Goal: Information Seeking & Learning: Learn about a topic

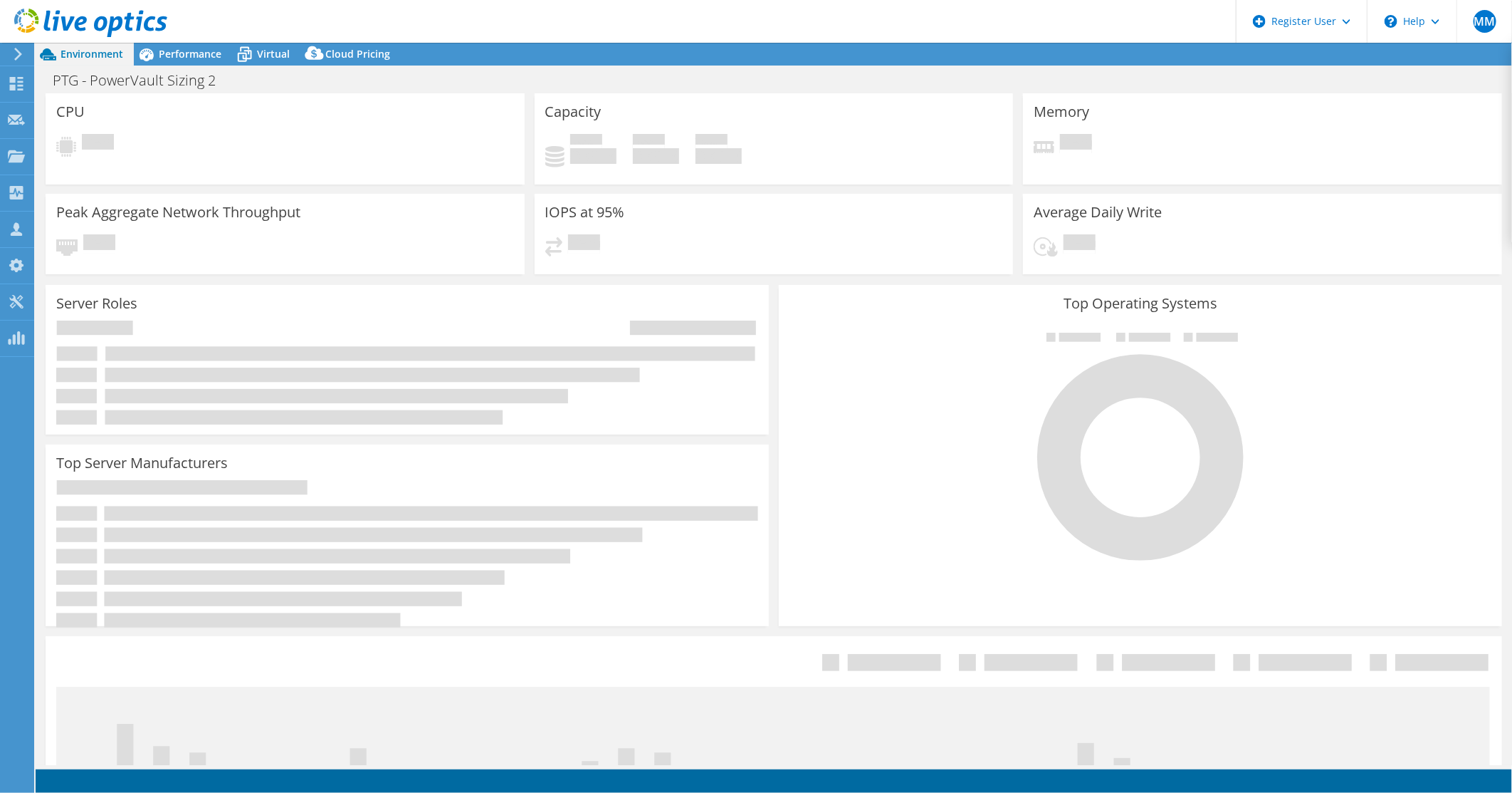
select select "USD"
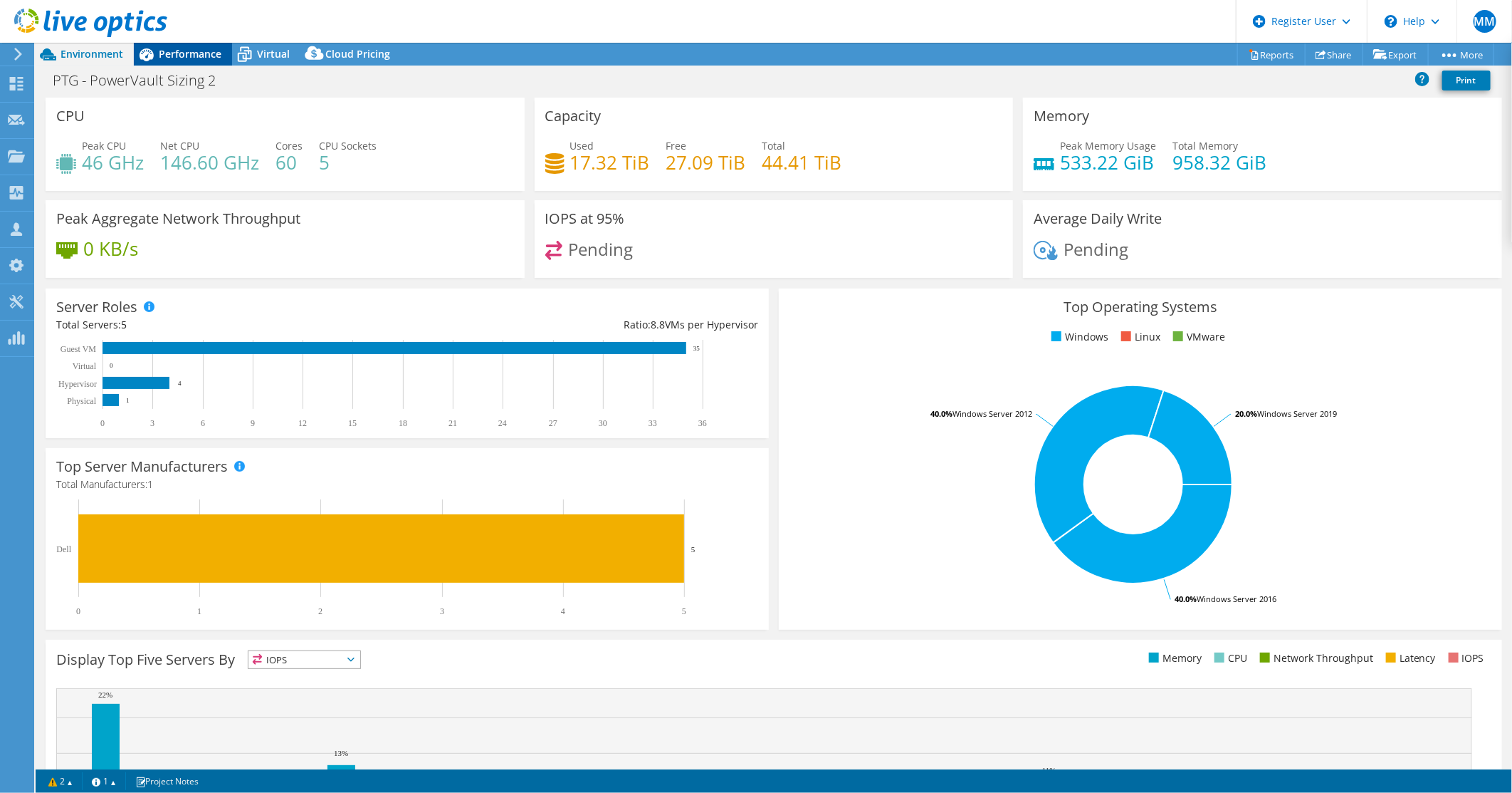
click at [183, 52] on span "Performance" at bounding box center [190, 53] width 63 height 14
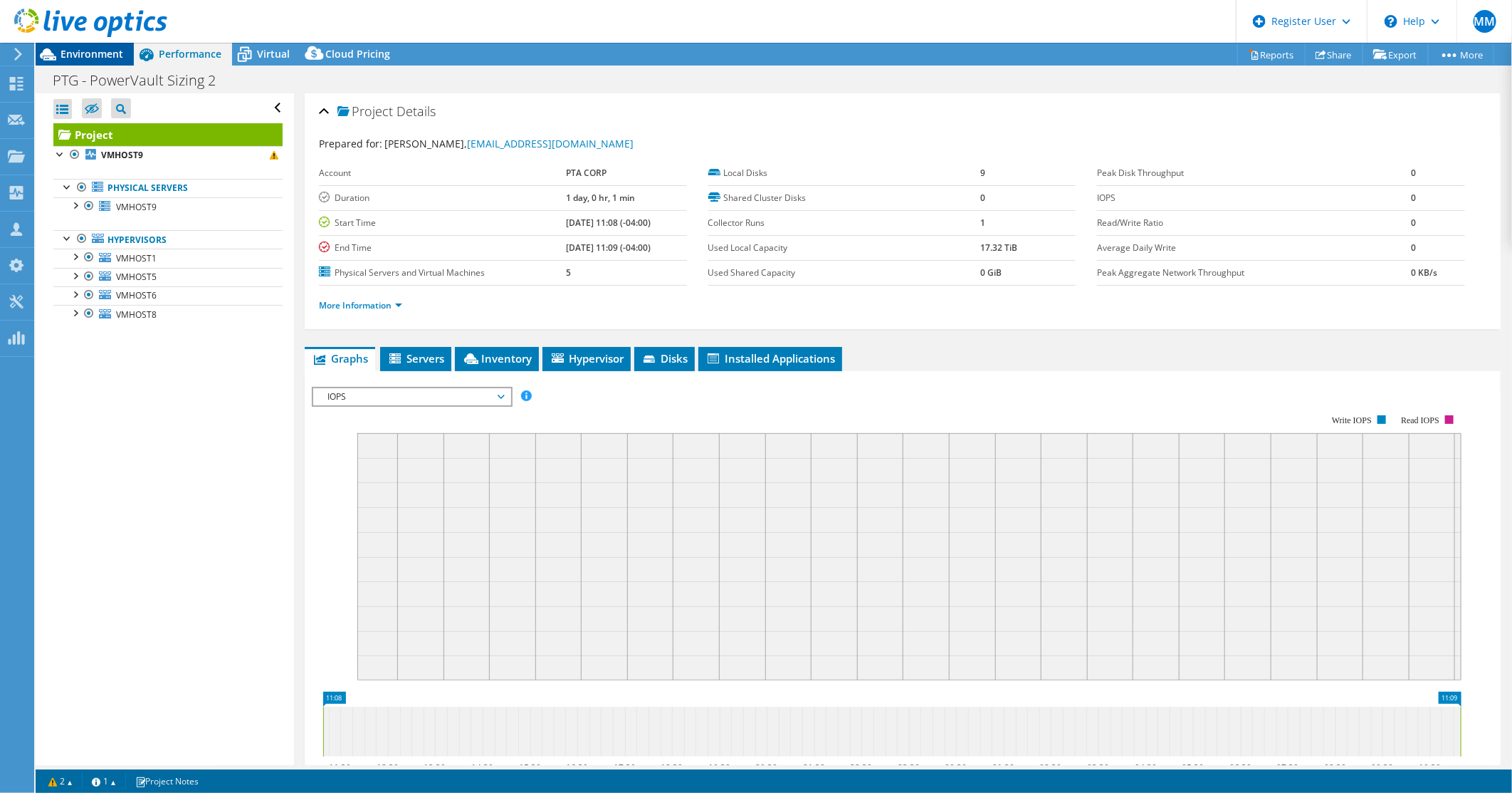
click at [76, 47] on span "Environment" at bounding box center [92, 53] width 63 height 14
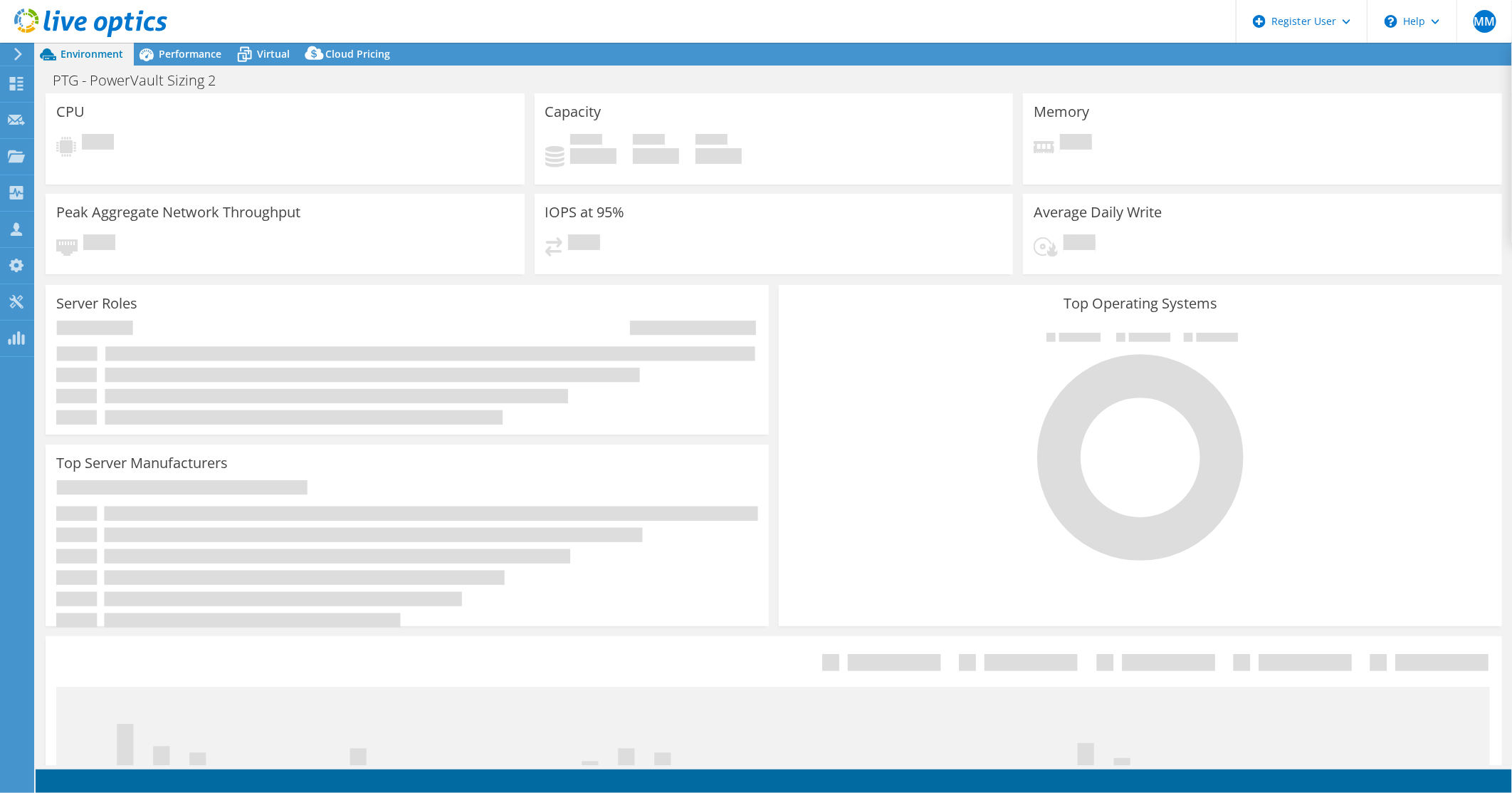
select select "USD"
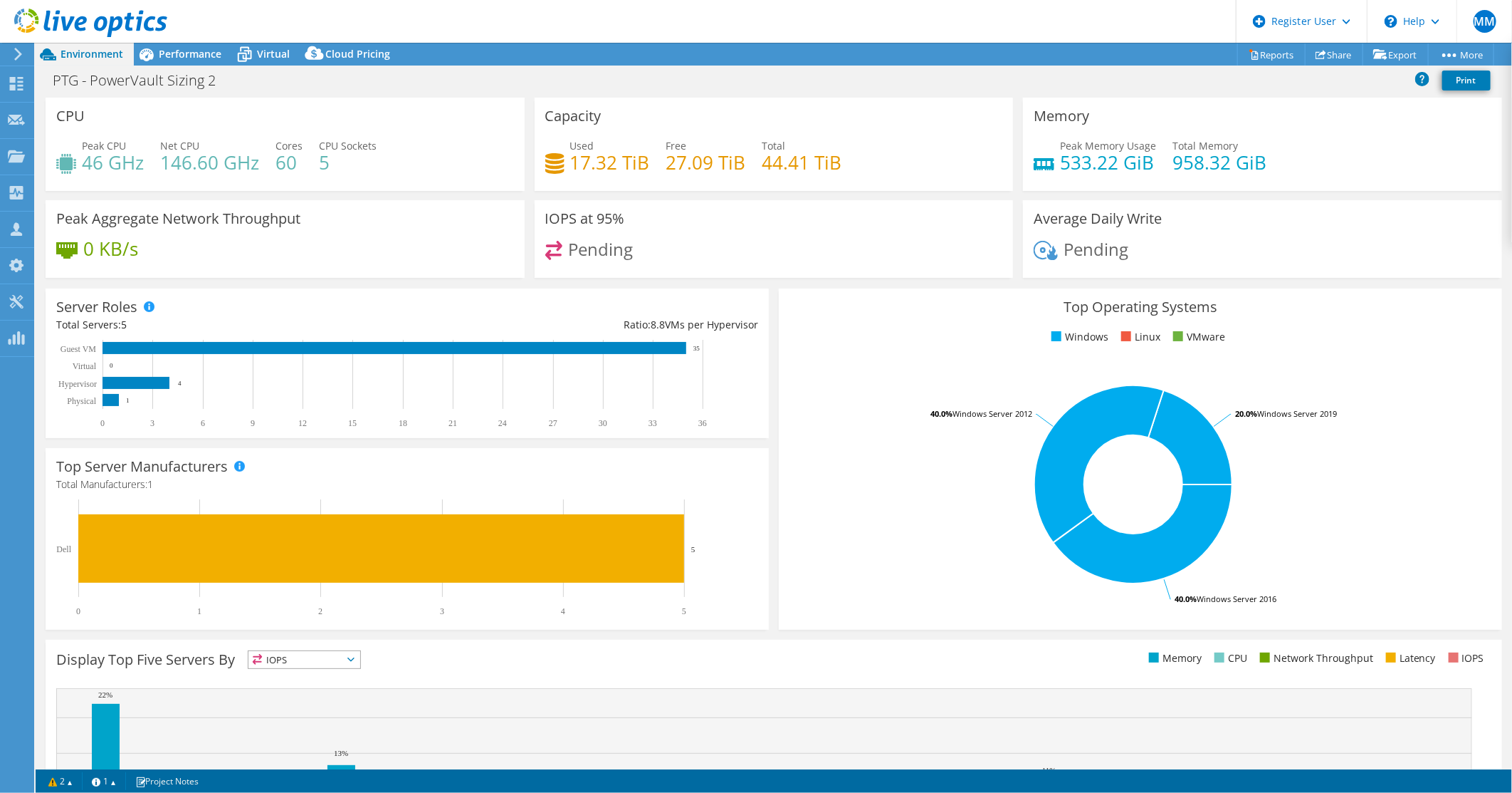
click at [666, 278] on div "IOPS at 95% Pending" at bounding box center [774, 244] width 489 height 87
click at [198, 53] on span "Performance" at bounding box center [190, 53] width 63 height 14
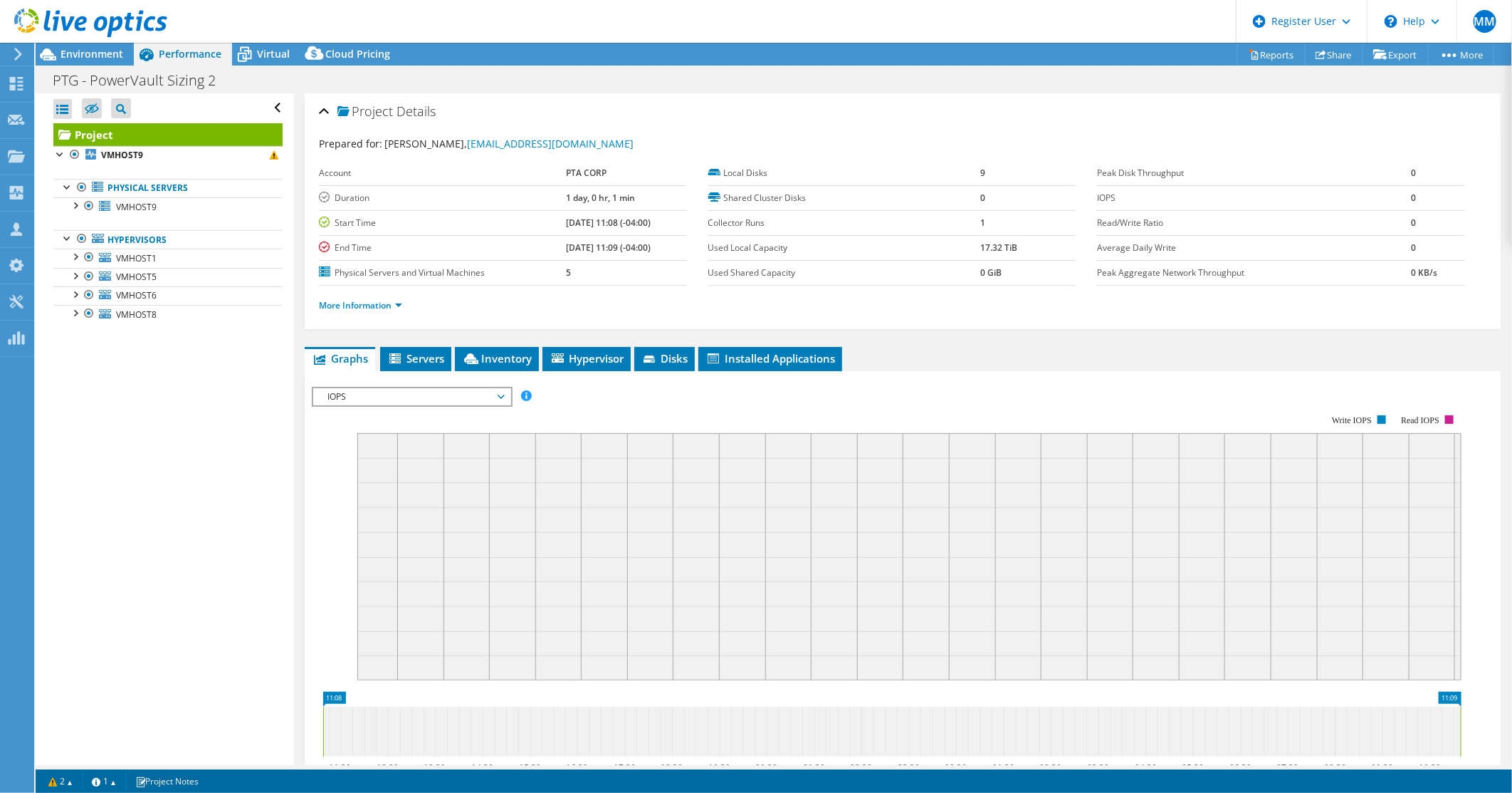
click at [382, 394] on span "IOPS" at bounding box center [412, 396] width 183 height 17
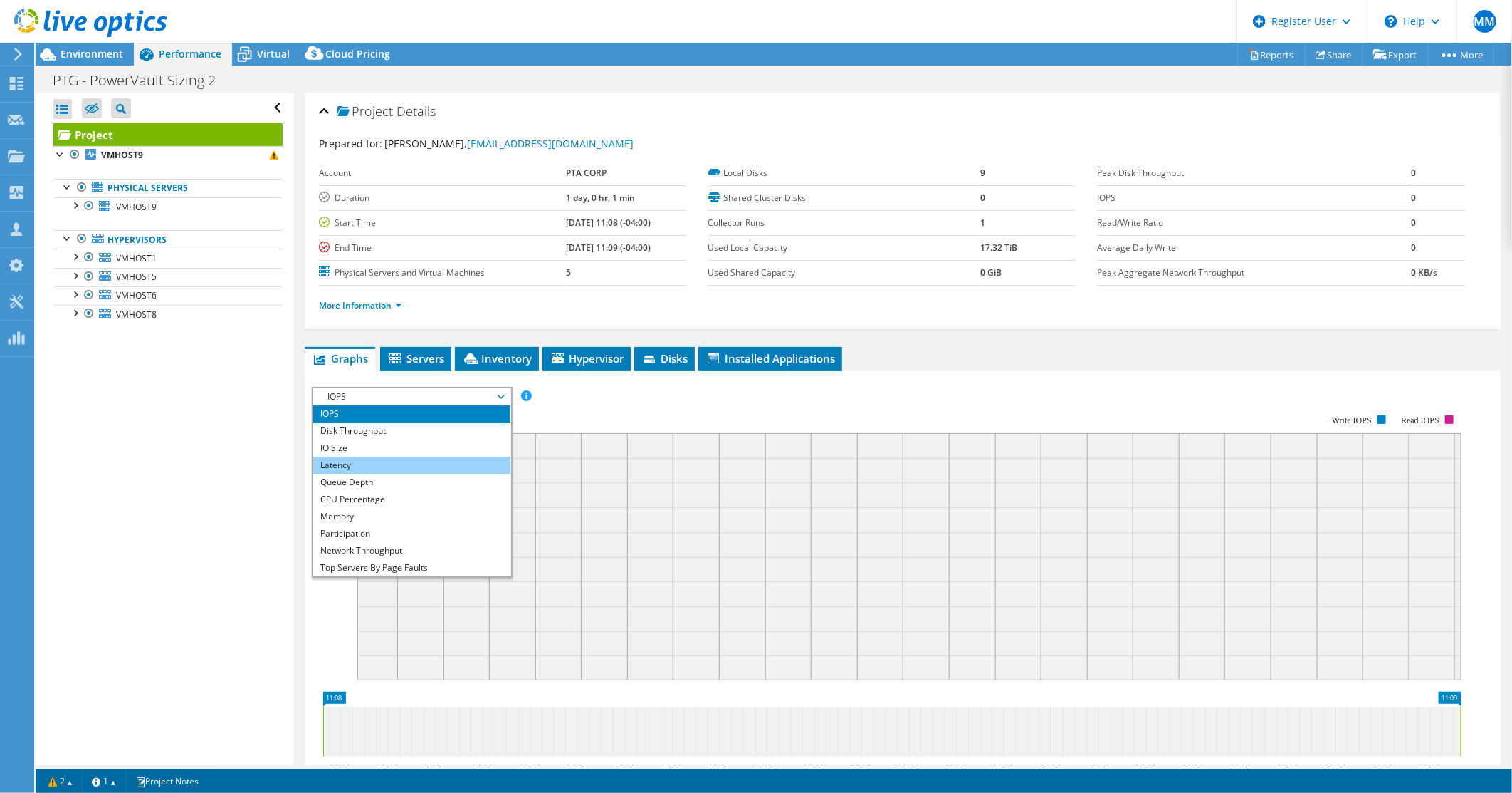
click at [370, 459] on li "Latency" at bounding box center [412, 465] width 197 height 17
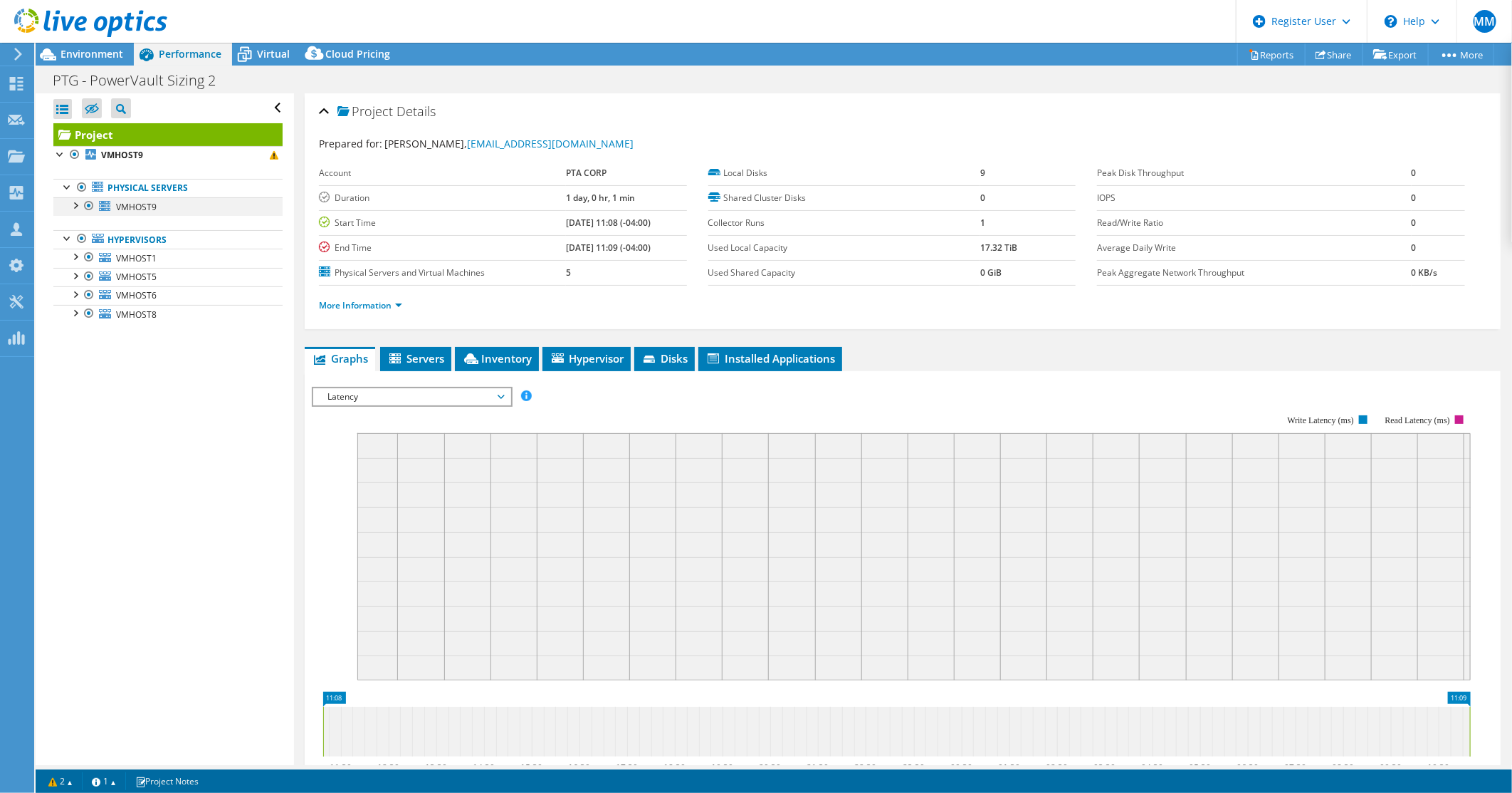
click at [72, 204] on div at bounding box center [75, 205] width 14 height 14
click at [110, 57] on span "Environment" at bounding box center [92, 53] width 63 height 14
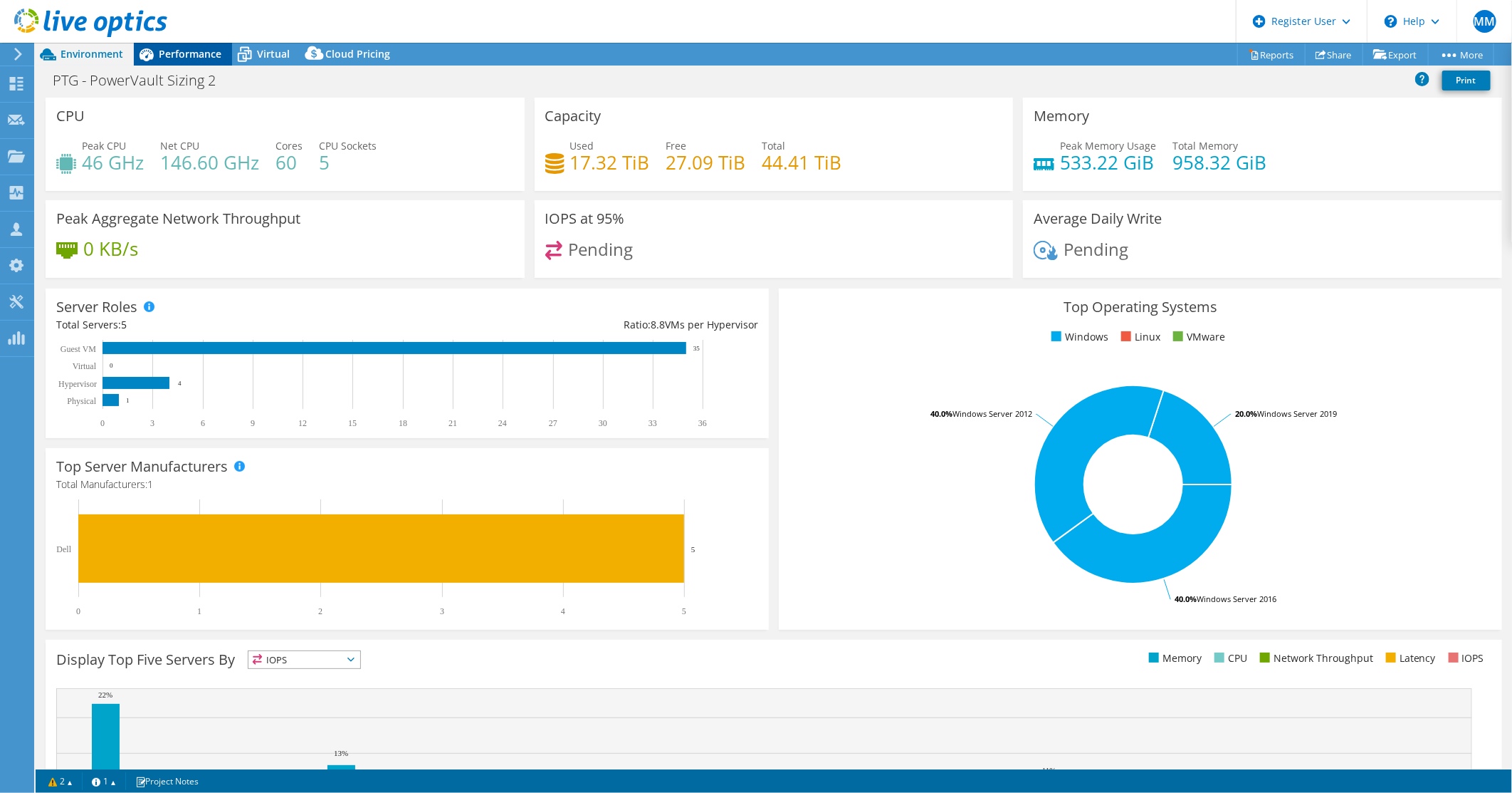
click at [192, 52] on span "Performance" at bounding box center [190, 53] width 63 height 14
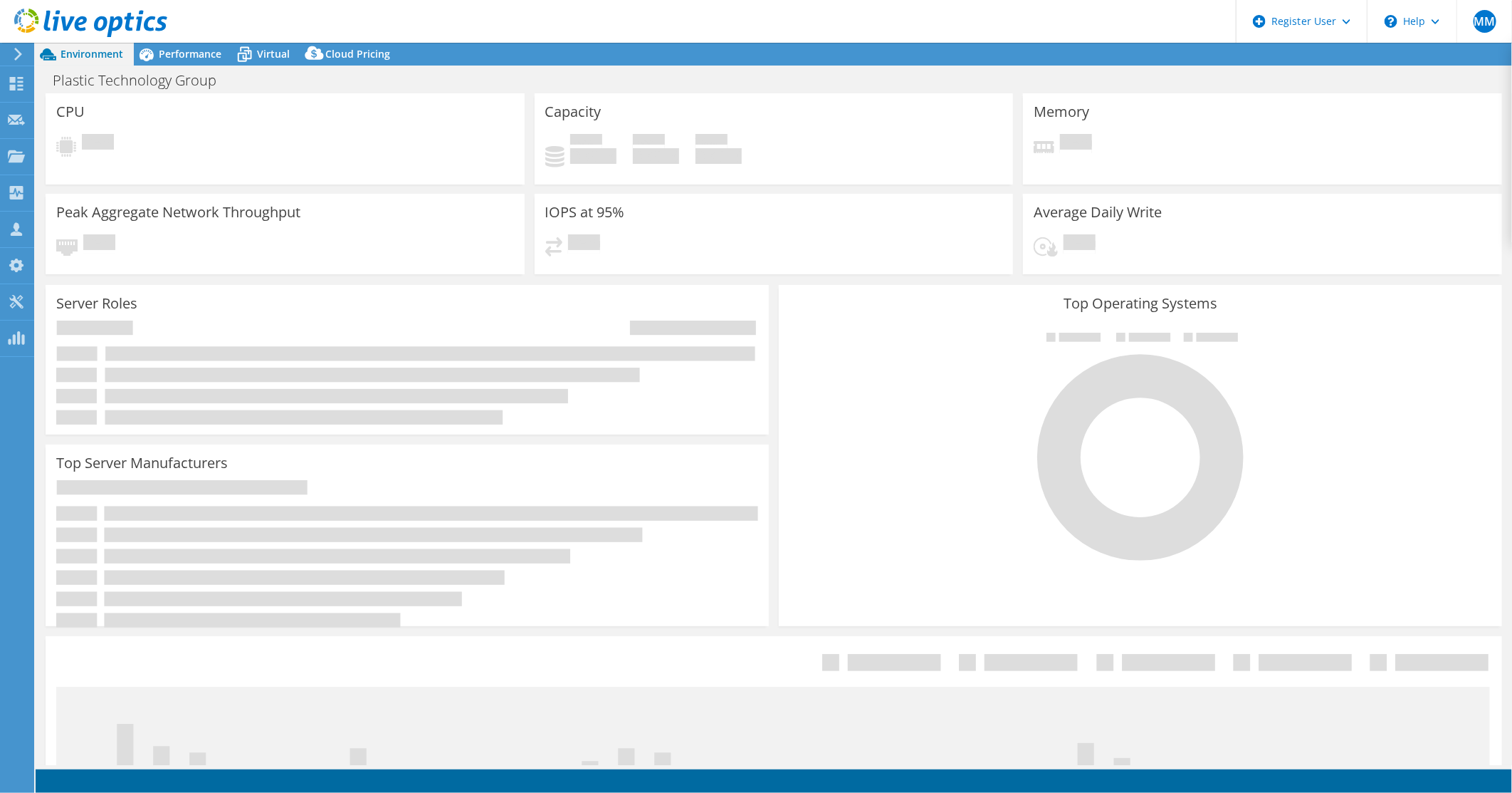
select select "USD"
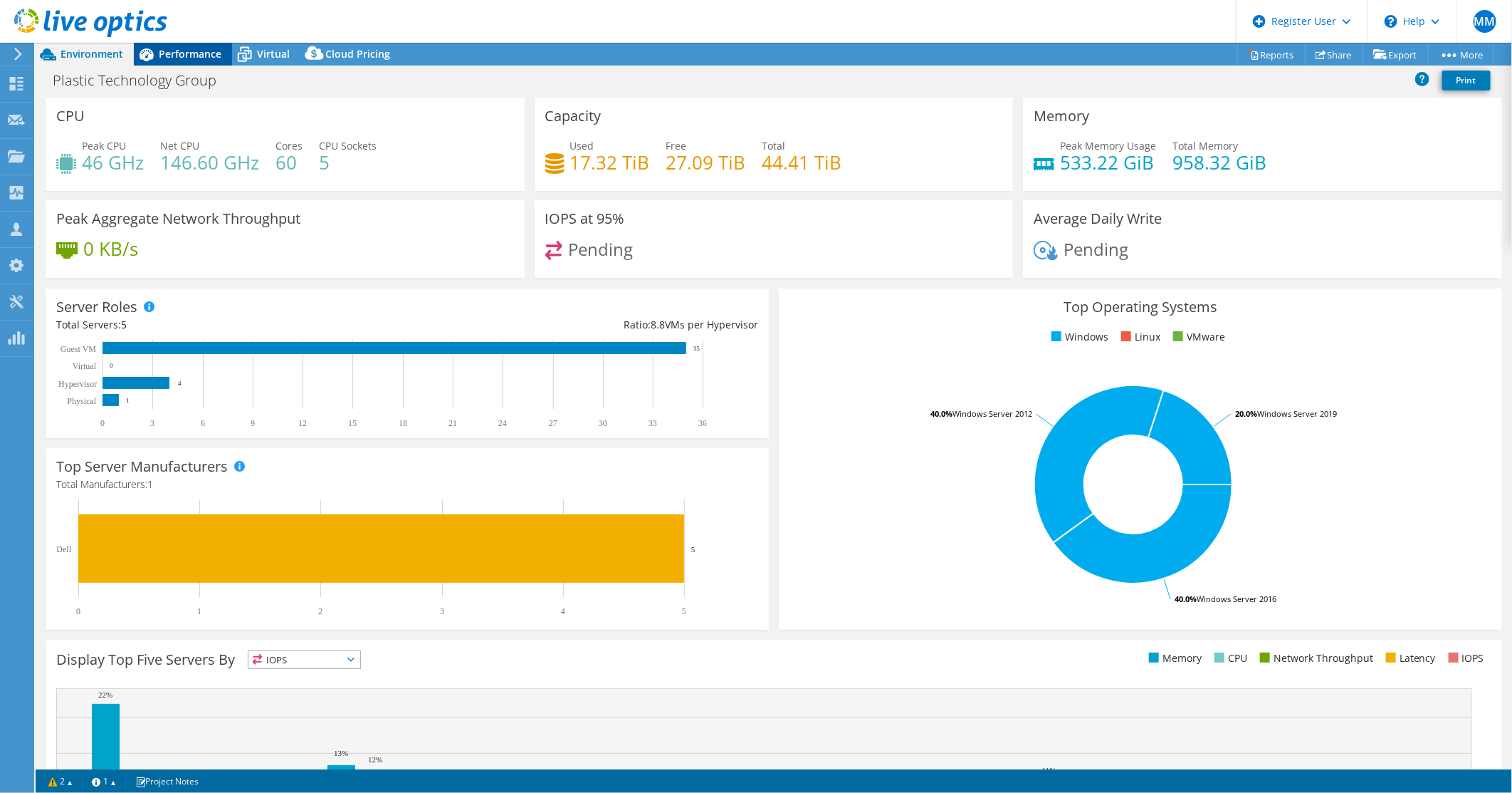
click at [189, 48] on span "Performance" at bounding box center [190, 53] width 63 height 14
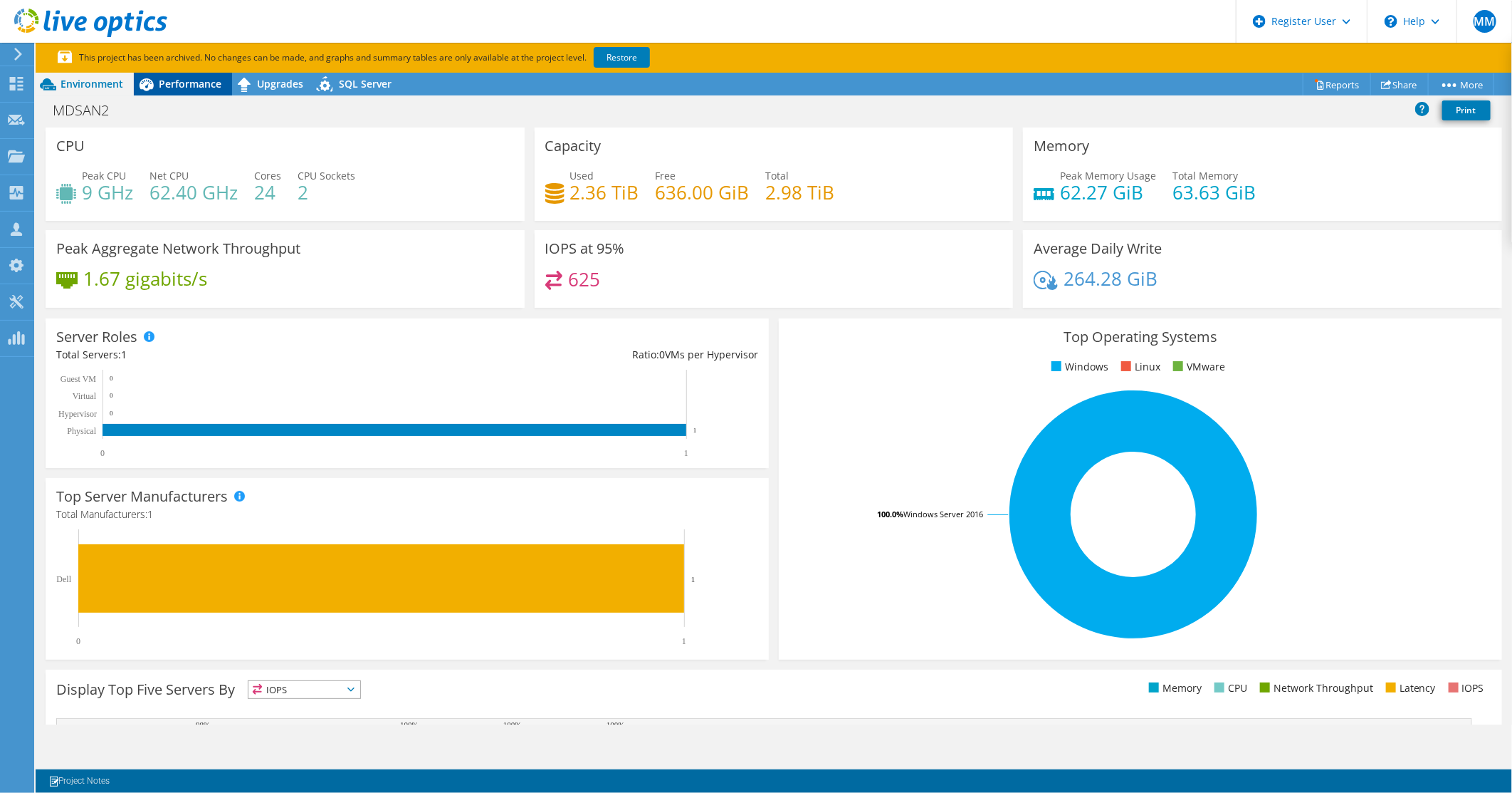
click at [215, 84] on span "Performance" at bounding box center [190, 84] width 63 height 14
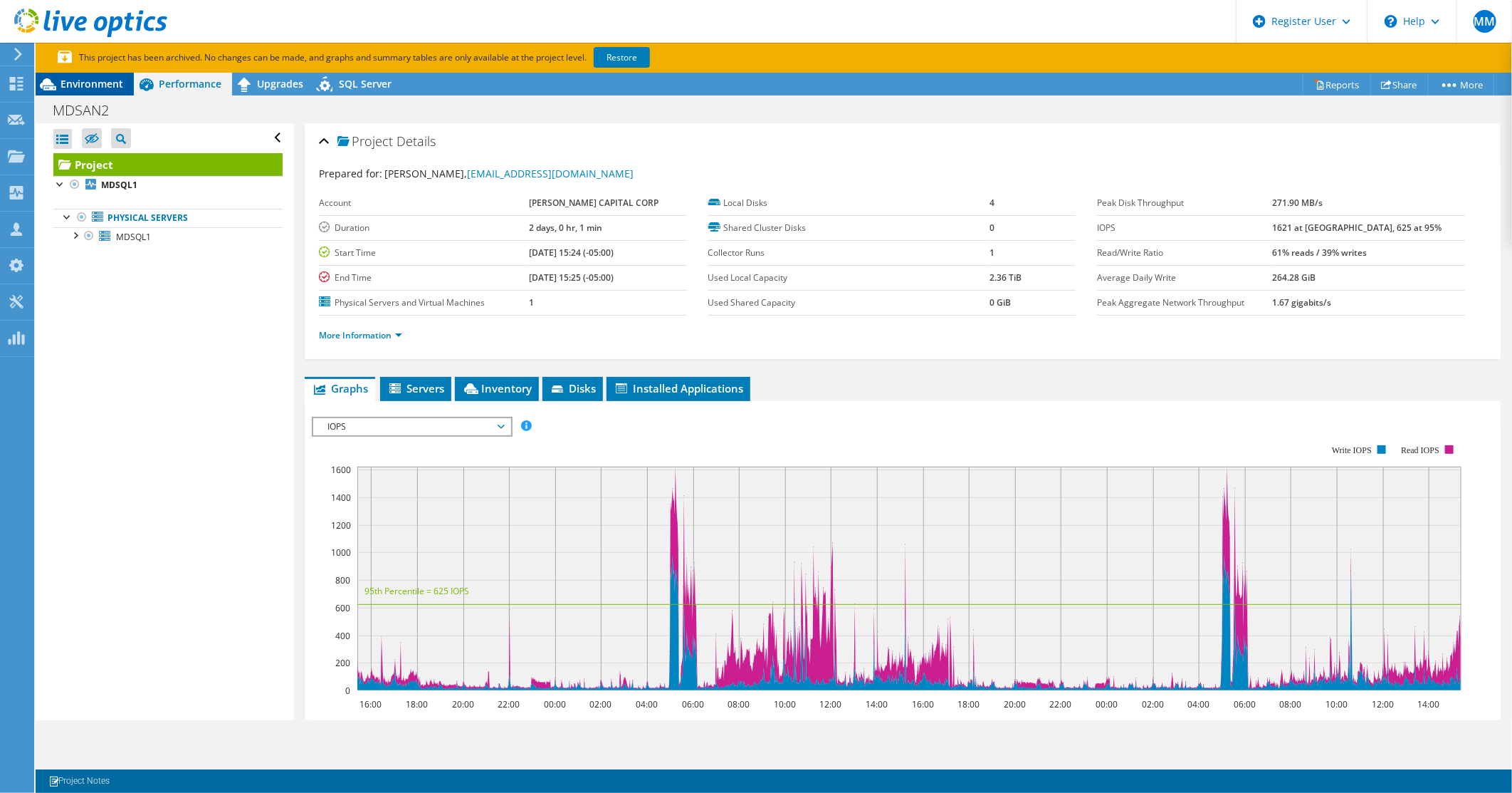
click at [100, 79] on span "Environment" at bounding box center [92, 84] width 63 height 14
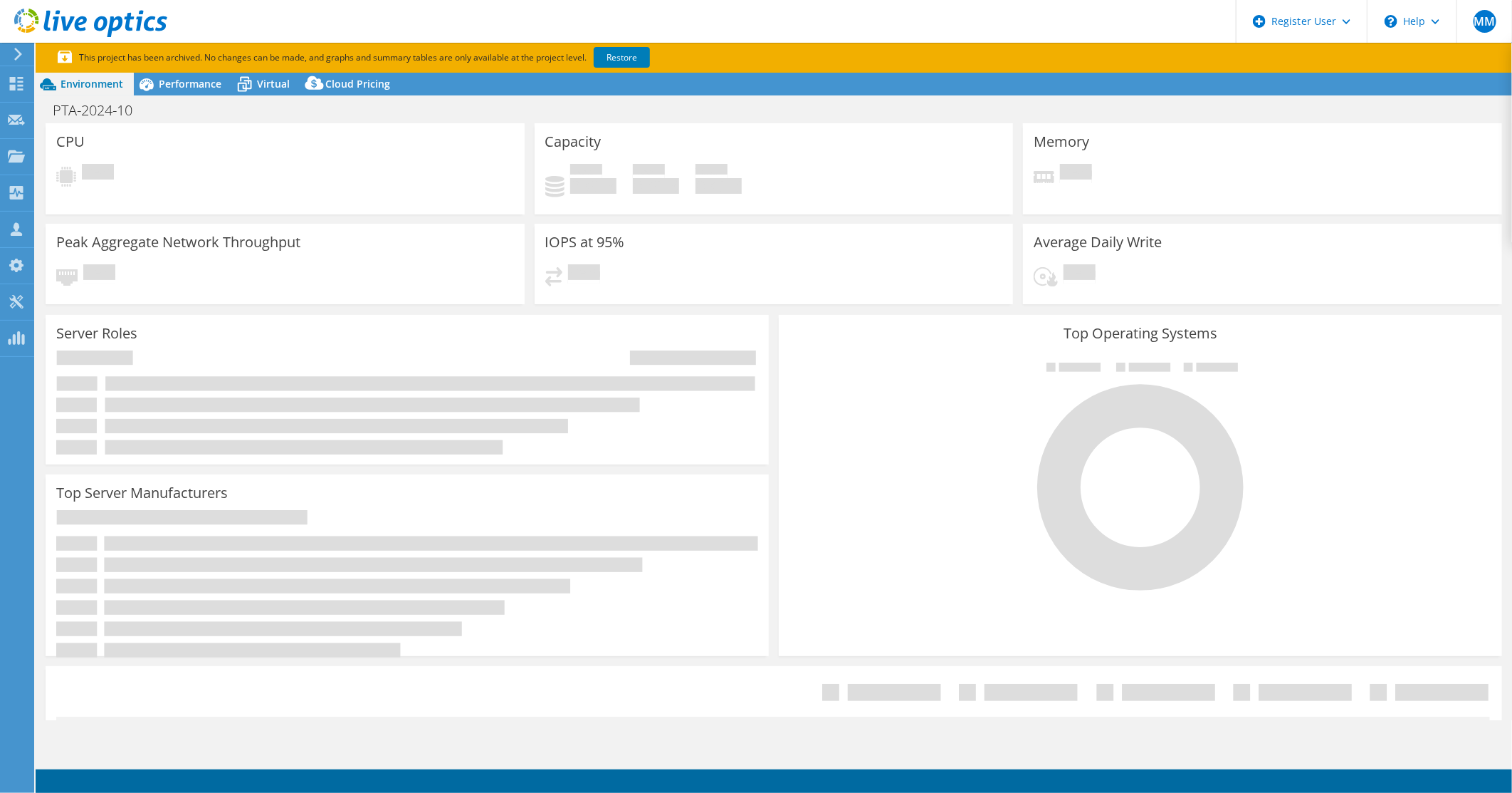
select select "USD"
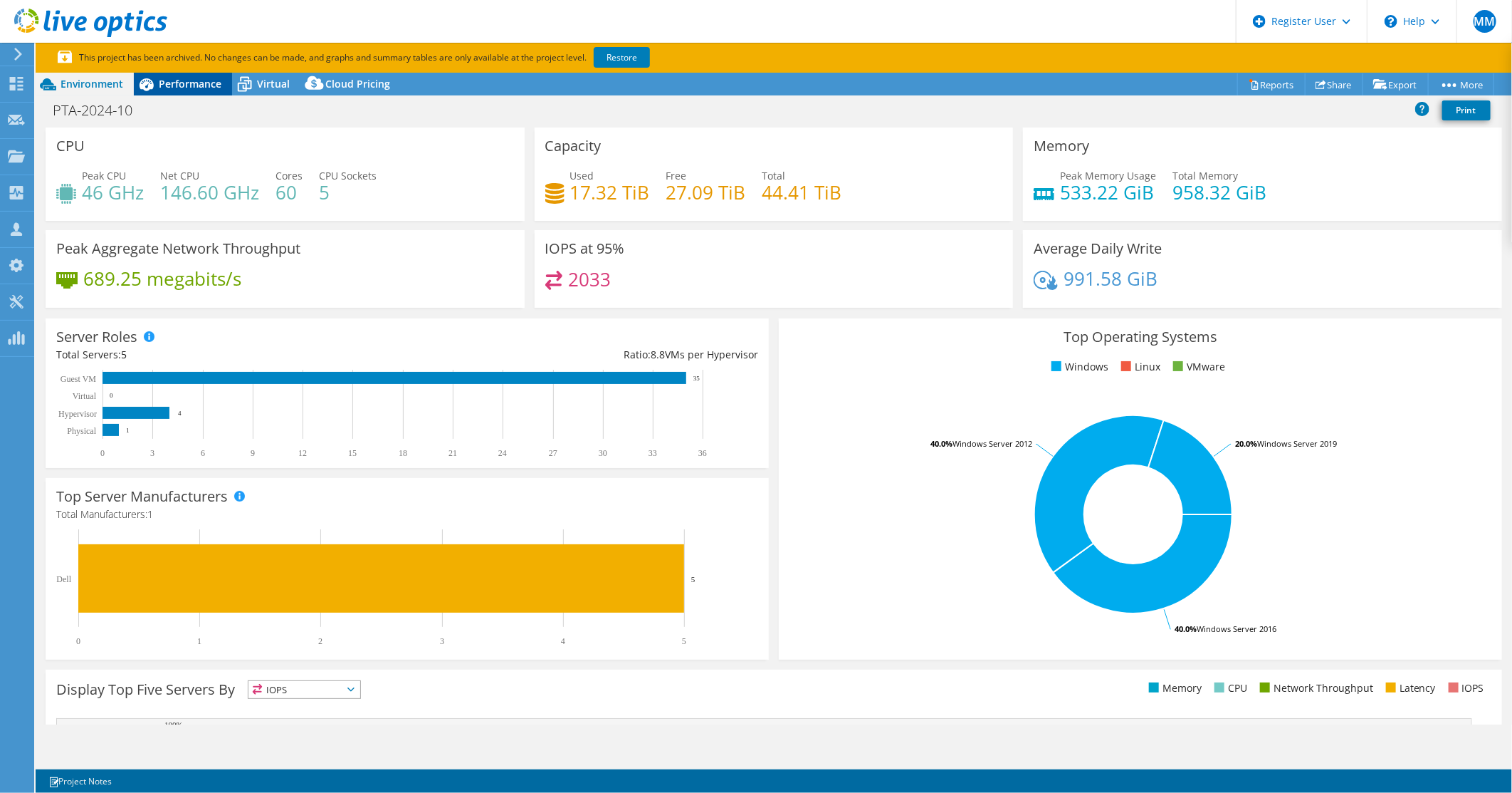
click at [208, 91] on div "Performance" at bounding box center [183, 84] width 98 height 23
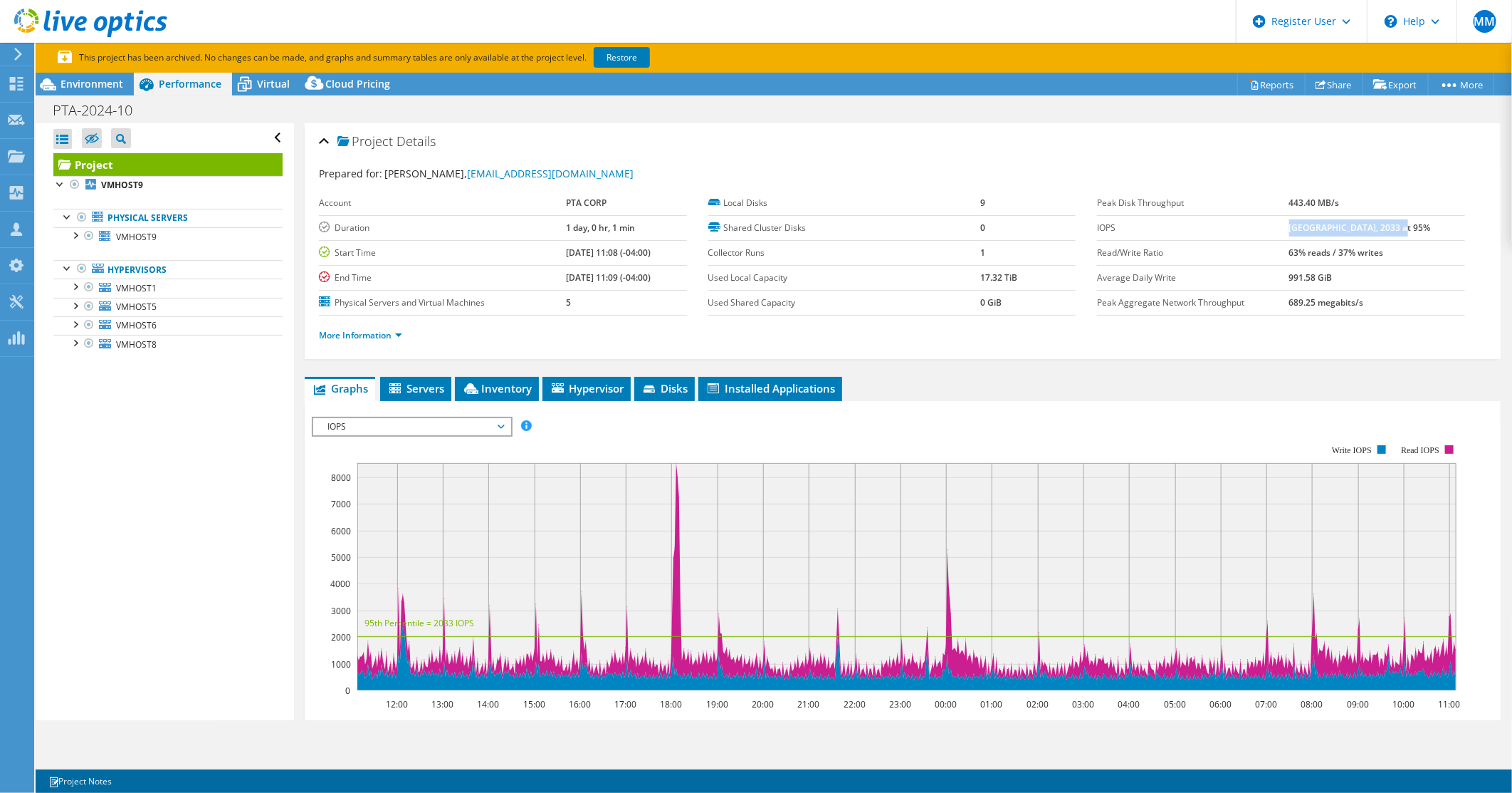
drag, startPoint x: 1304, startPoint y: 225, endPoint x: 1418, endPoint y: 226, distance: 114.0
click at [1418, 226] on td "[GEOGRAPHIC_DATA], 2033 at 95%" at bounding box center [1377, 227] width 176 height 25
copy b "[GEOGRAPHIC_DATA], 2033 at 95%"
click at [1289, 249] on label "Read/Write Ratio" at bounding box center [1193, 253] width 192 height 14
